Goal: Navigation & Orientation: Find specific page/section

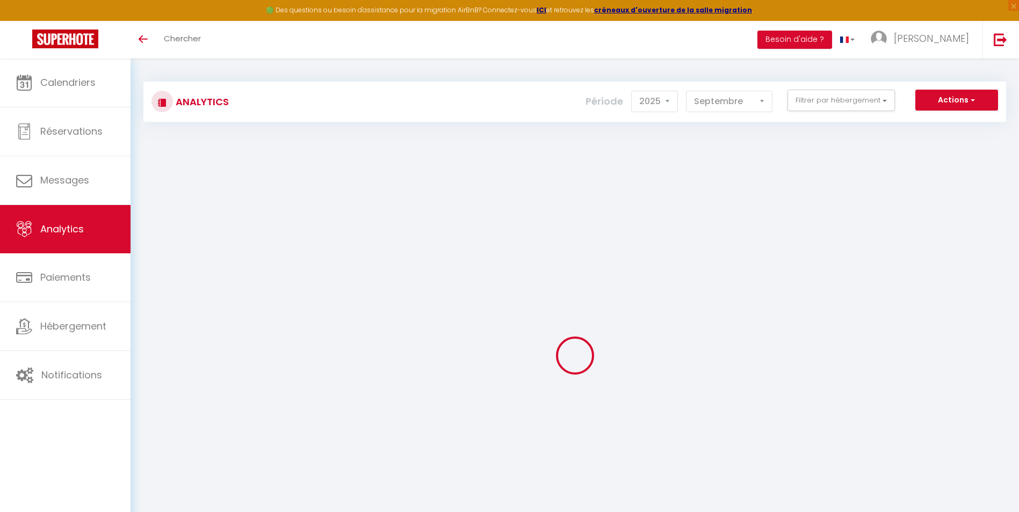
select select "2025"
select select "9"
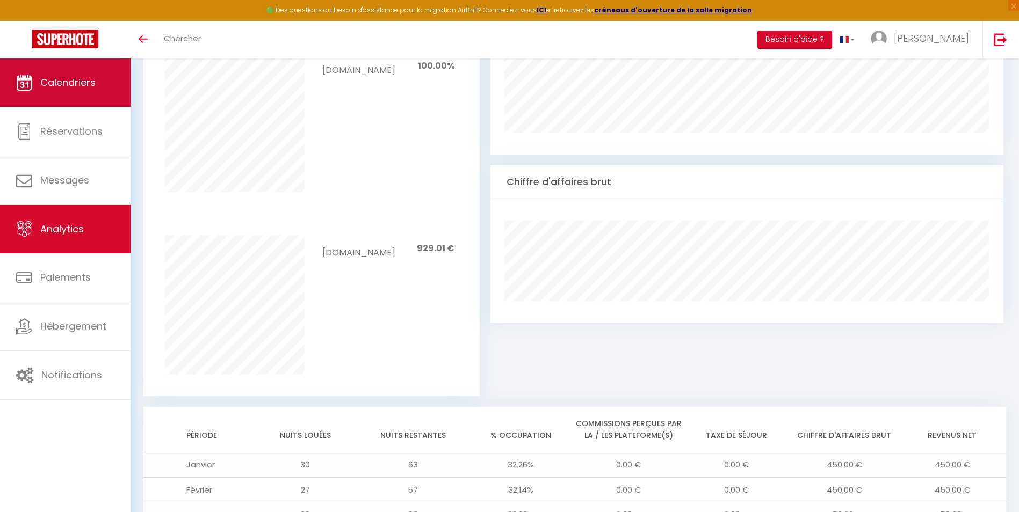
scroll to position [475, 0]
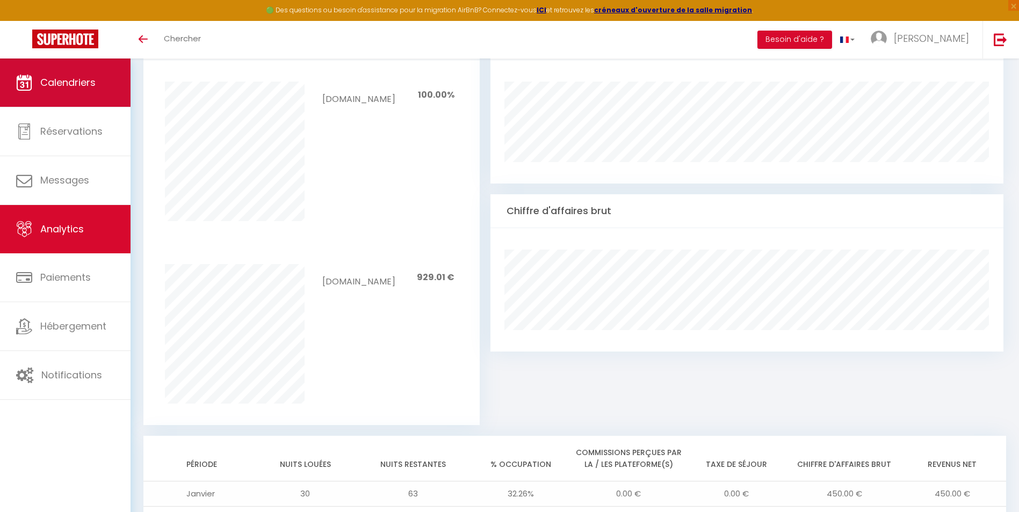
click at [82, 80] on span "Calendriers" at bounding box center [67, 82] width 55 height 13
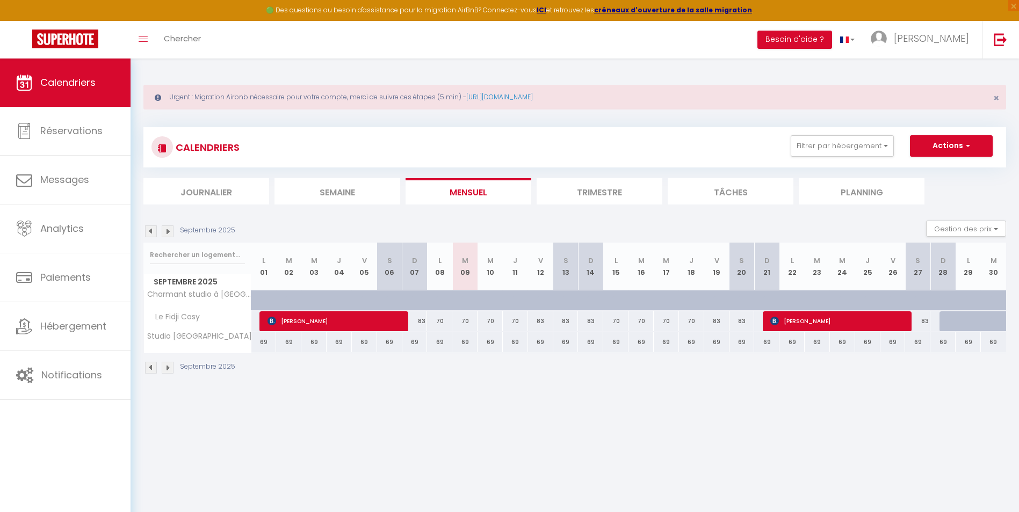
click at [149, 226] on img at bounding box center [151, 232] width 12 height 12
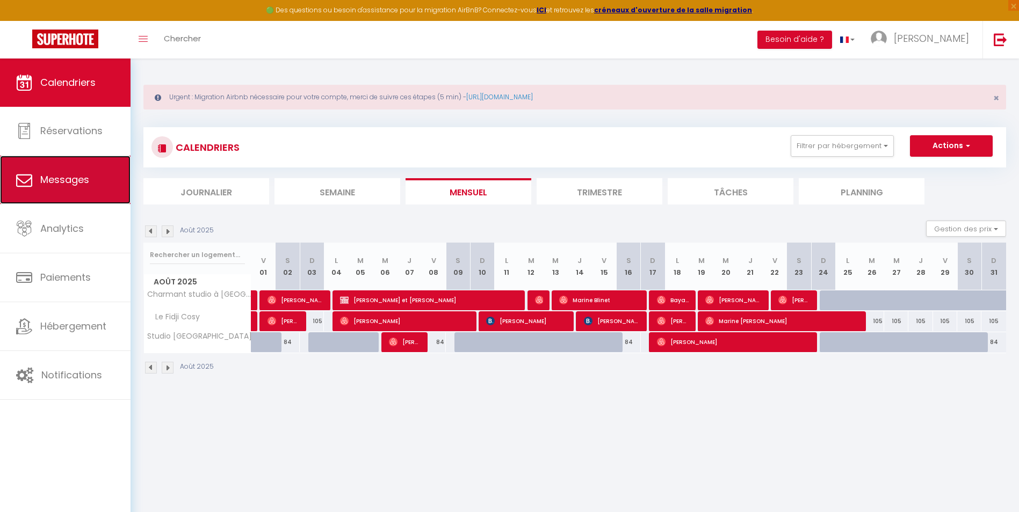
click at [86, 178] on span "Messages" at bounding box center [64, 179] width 49 height 13
select select "message"
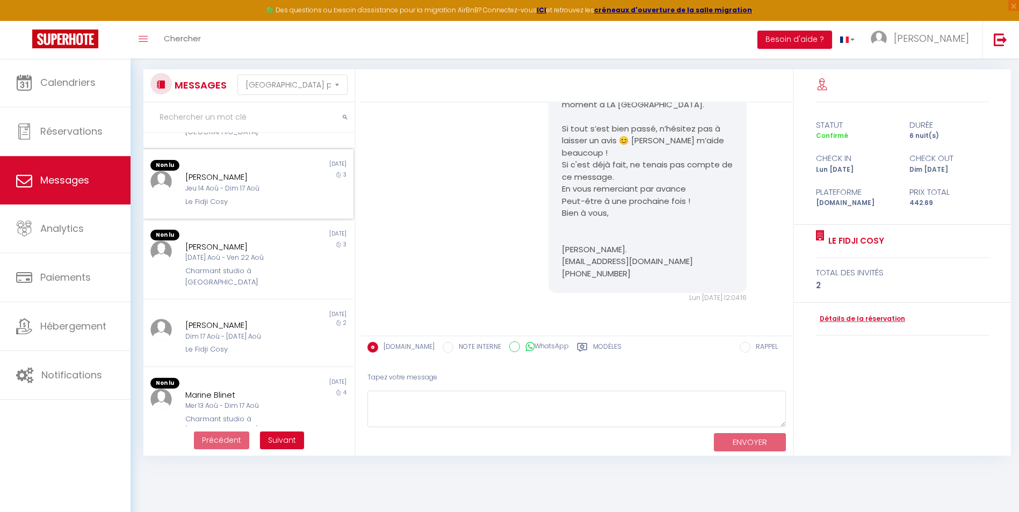
scroll to position [59, 0]
click at [284, 433] on button "Suivant" at bounding box center [282, 440] width 44 height 18
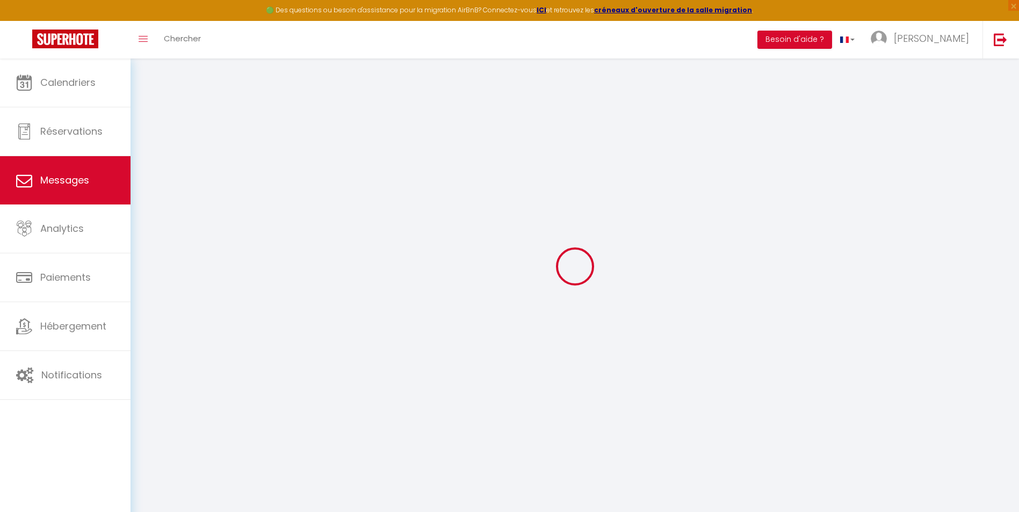
scroll to position [394, 0]
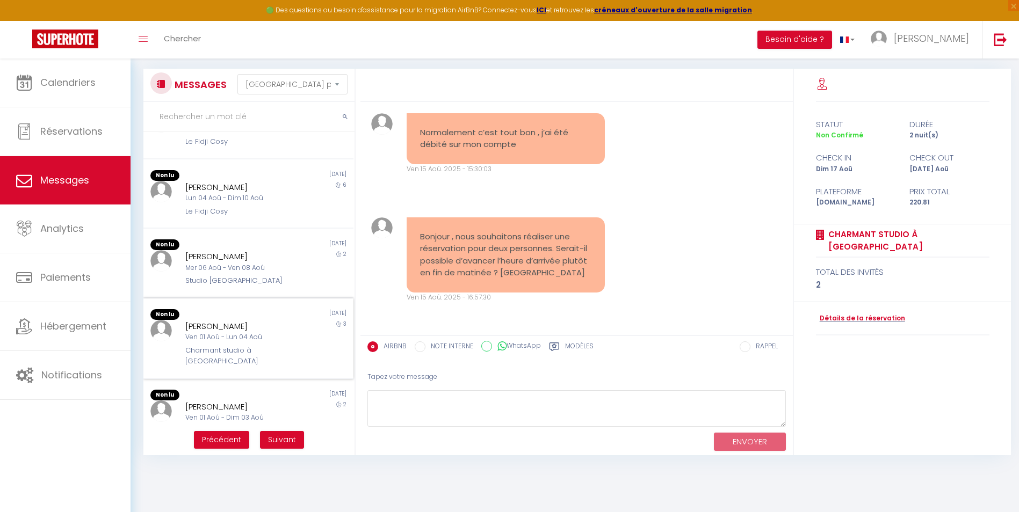
click at [262, 343] on div "Ven 01 Aoû - Lun 04 Aoû" at bounding box center [239, 338] width 109 height 10
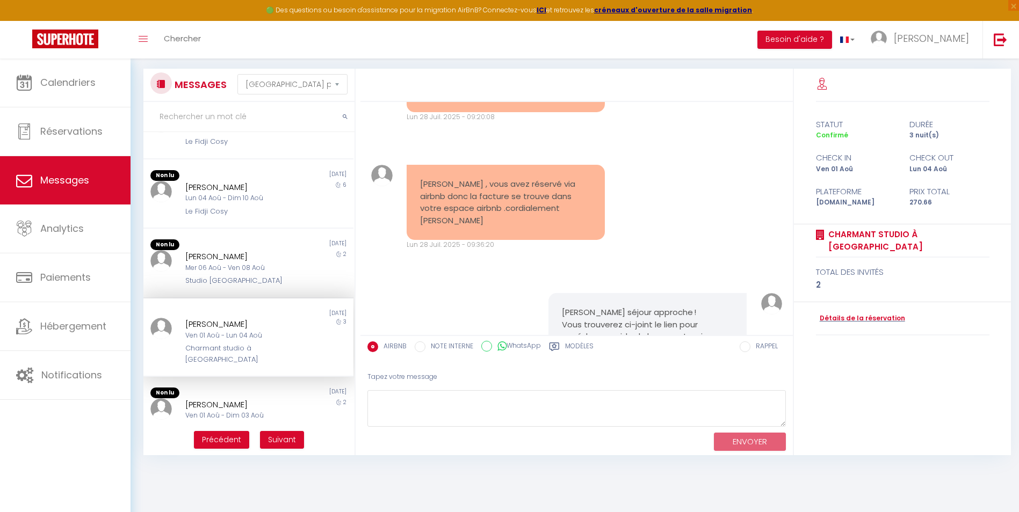
scroll to position [866, 0]
